Goal: Task Accomplishment & Management: Manage account settings

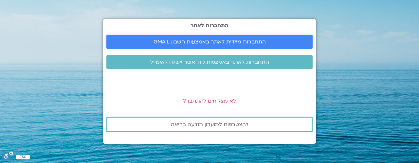
click at [209, 42] on span "התחברות מיידית לאתר באמצעות חשבון GMAIL" at bounding box center [210, 42] width 112 height 6
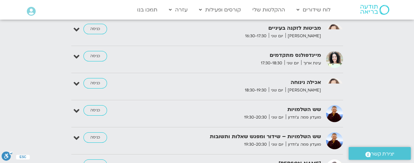
scroll to position [1048, 0]
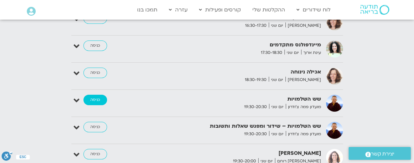
click at [95, 95] on link "כניסה" at bounding box center [96, 100] width 24 height 10
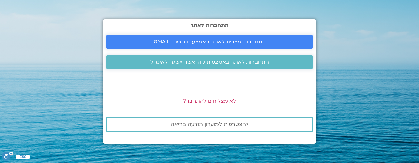
click at [215, 40] on span "התחברות מיידית לאתר באמצעות חשבון GMAIL" at bounding box center [210, 42] width 112 height 6
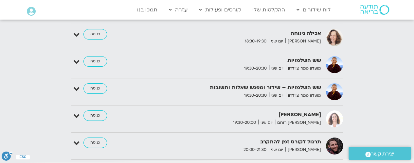
scroll to position [1081, 0]
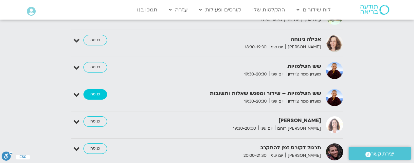
click at [95, 89] on link "כניסה" at bounding box center [96, 94] width 24 height 10
